Goal: Information Seeking & Learning: Learn about a topic

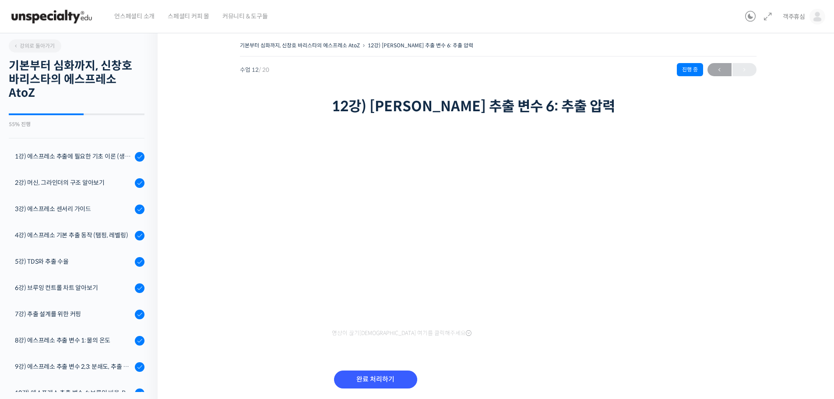
scroll to position [202, 0]
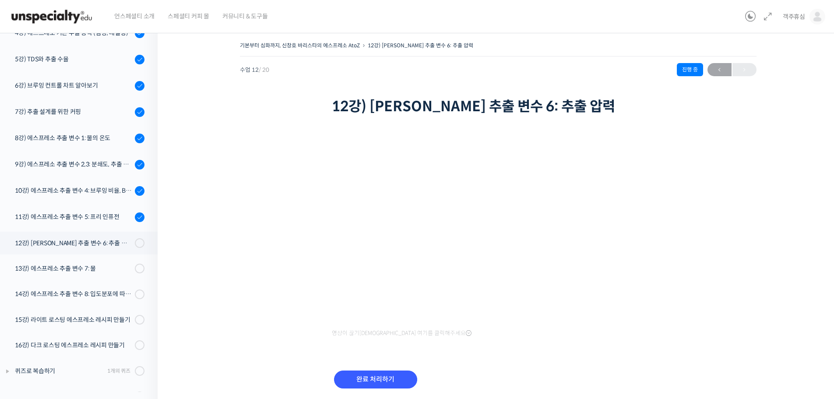
click at [601, 365] on div "완료 처리하기" at bounding box center [498, 386] width 333 height 50
click at [376, 377] on input "완료 처리하기" at bounding box center [375, 379] width 83 height 18
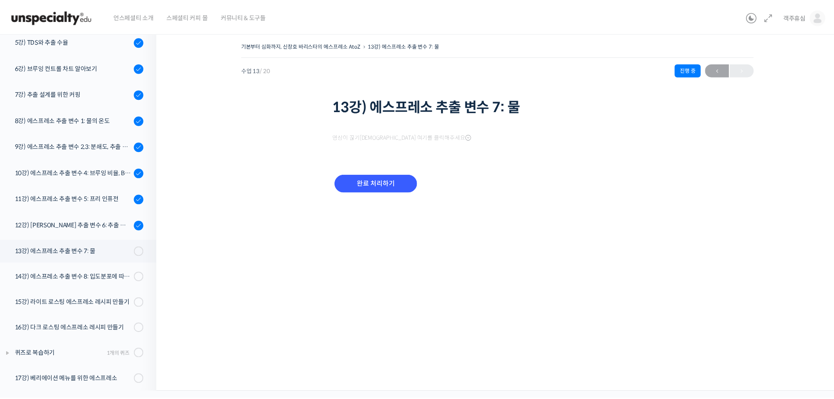
scroll to position [277, 0]
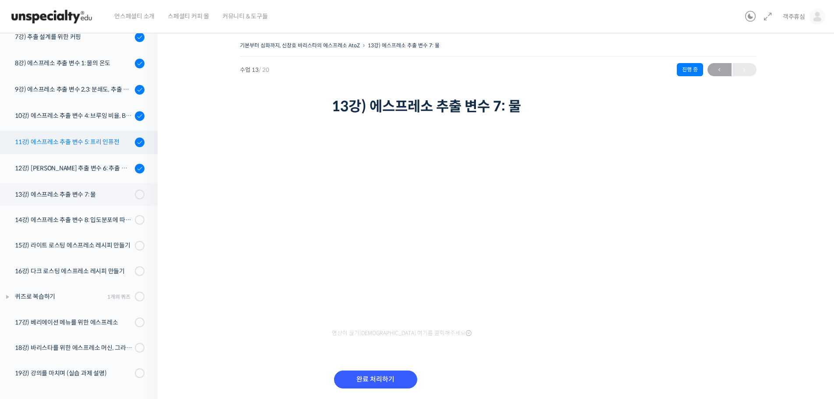
click at [87, 144] on div "11강) 에스프레소 추출 변수 5: 프리 인퓨전" at bounding box center [73, 142] width 117 height 10
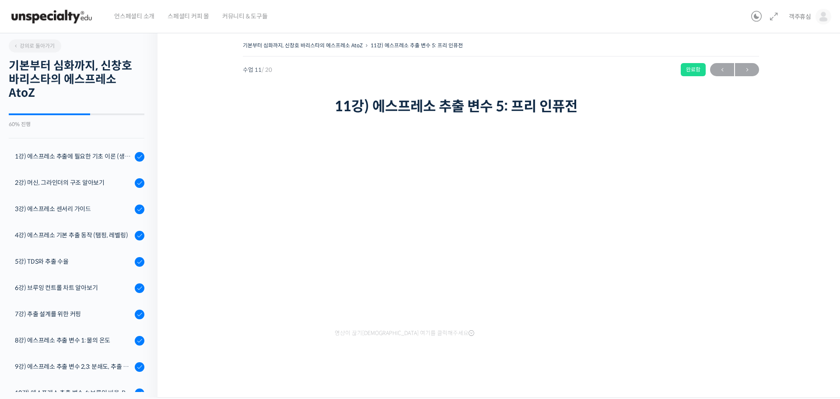
scroll to position [277, 0]
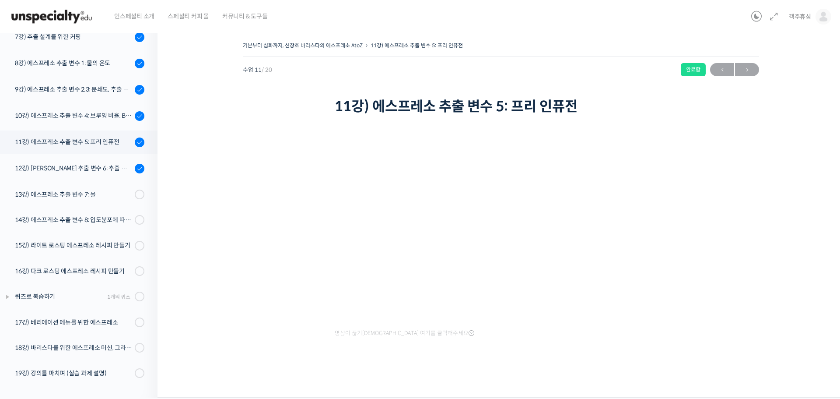
click at [512, 344] on div "영상이 끊기[DEMOGRAPHIC_DATA] 여기를 클릭해주세요" at bounding box center [501, 248] width 333 height 262
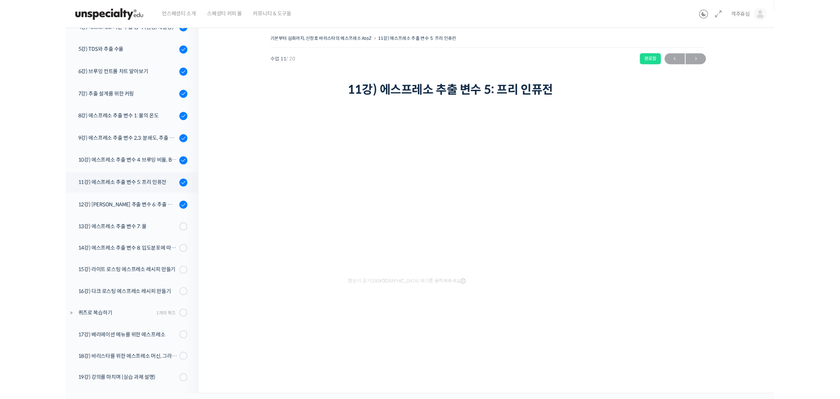
scroll to position [203, 0]
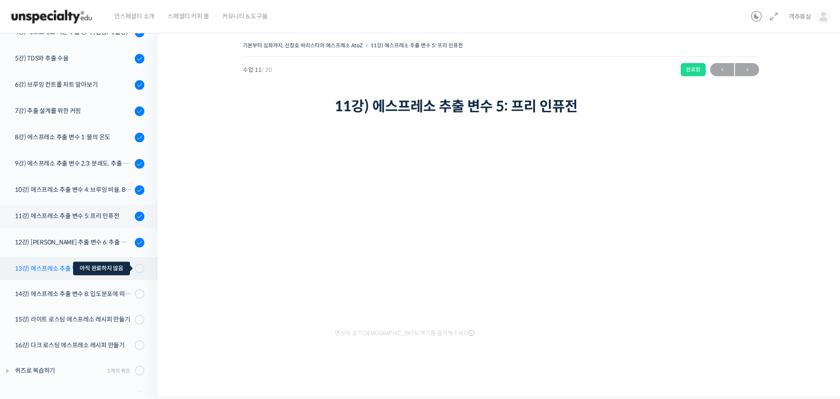
click at [140, 264] on span at bounding box center [142, 268] width 5 height 10
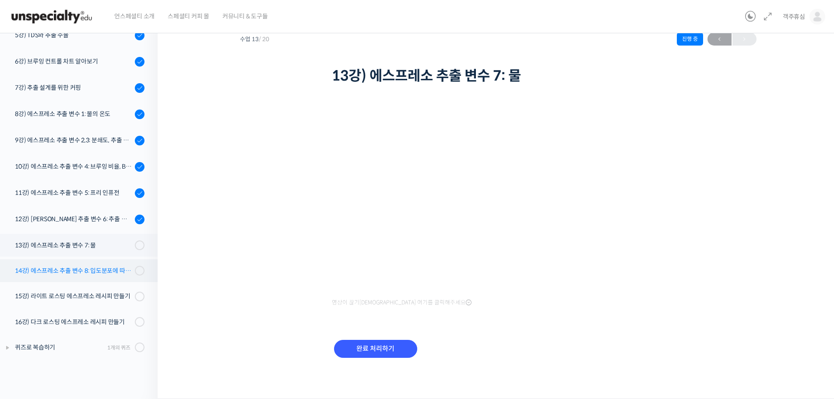
scroll to position [277, 0]
